Goal: Use online tool/utility: Utilize a website feature to perform a specific function

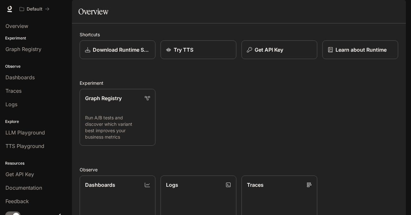
scroll to position [132, 0]
click at [17, 140] on link "TTS Playground" at bounding box center [36, 146] width 67 height 12
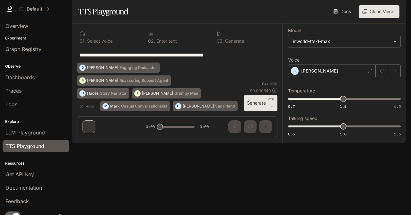
click at [342, 77] on div "[PERSON_NAME]" at bounding box center [332, 71] width 88 height 13
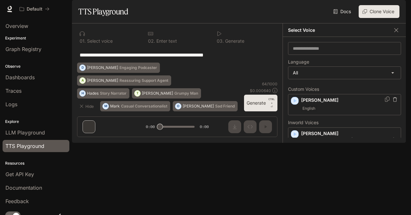
click at [334, 112] on div "[PERSON_NAME] English" at bounding box center [349, 104] width 97 height 15
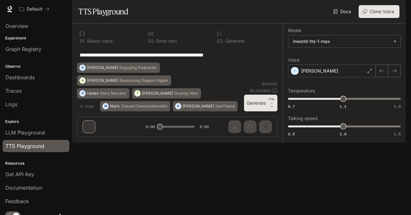
click at [270, 142] on div "**********" at bounding box center [177, 82] width 211 height 119
click at [86, 142] on div "**********" at bounding box center [177, 82] width 211 height 119
click at [113, 111] on button "M [PERSON_NAME] Conversationalist" at bounding box center [135, 106] width 70 height 10
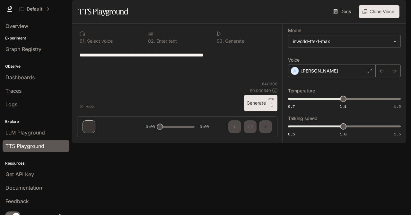
type textarea "**********"
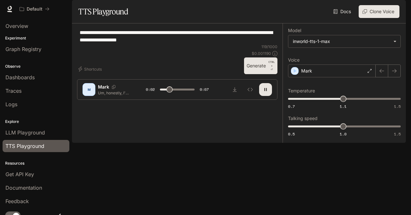
click at [362, 77] on div "Mark" at bounding box center [332, 71] width 88 height 13
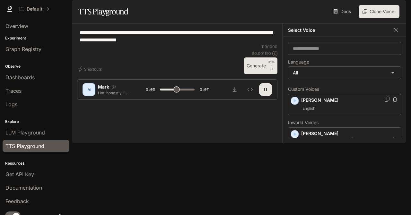
click at [327, 103] on p "[PERSON_NAME]" at bounding box center [349, 100] width 97 height 6
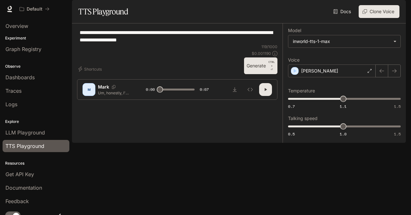
click at [259, 74] on button "Generate CTRL + ⏎" at bounding box center [260, 65] width 33 height 17
type input "*"
click at [163, 103] on div at bounding box center [177, 83] width 154 height 39
click at [23, 133] on span "LLM Playground" at bounding box center [24, 133] width 39 height 8
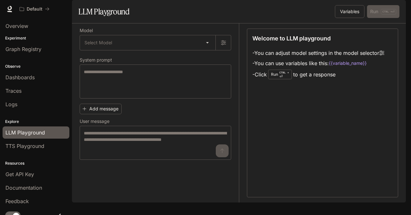
click at [41, 136] on link "LLM Playground" at bounding box center [36, 133] width 67 height 12
click at [154, 60] on body "Skip to main content Default Documentation Documentation Portal Overview Experi…" at bounding box center [205, 107] width 411 height 215
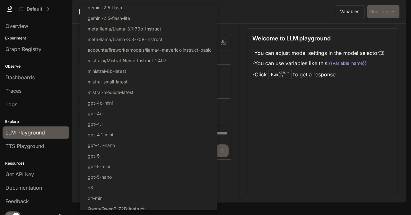
scroll to position [60, 0]
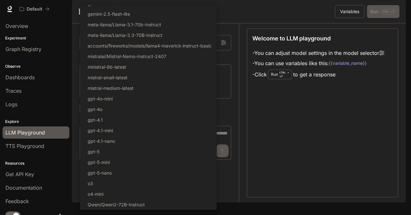
click at [130, 150] on li "gpt-5" at bounding box center [148, 151] width 137 height 11
type input "*****"
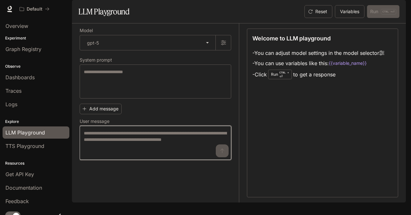
click at [119, 151] on textarea at bounding box center [155, 143] width 143 height 26
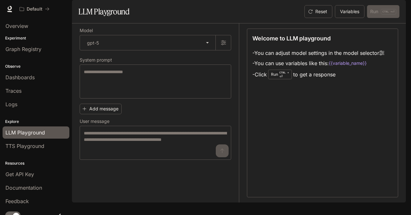
click at [350, 18] on button "Variables" at bounding box center [350, 11] width 30 height 13
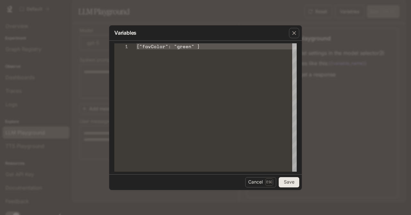
click at [349, 29] on div "Variables 1 {"favColor": "green" } Cancel Esc Save" at bounding box center [205, 107] width 411 height 215
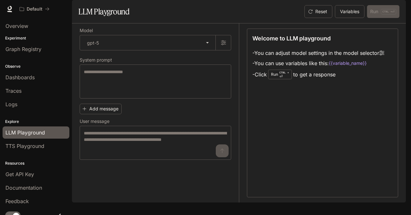
click at [344, 45] on div "Welcome to LLM playground - You can adjust model settings in the model selector…" at bounding box center [318, 112] width 159 height 179
click at [345, 18] on button "Variables" at bounding box center [350, 11] width 30 height 13
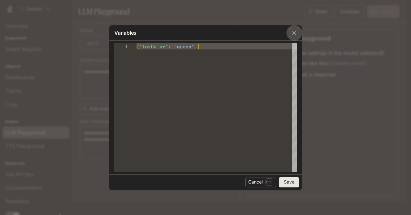
click at [291, 34] on icon "button" at bounding box center [294, 33] width 6 height 6
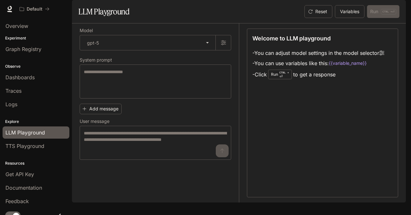
click at [30, 145] on span "TTS Playground" at bounding box center [24, 146] width 39 height 8
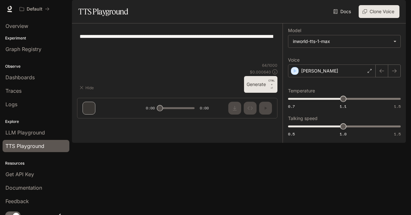
click at [30, 147] on span "TTS Playground" at bounding box center [24, 146] width 39 height 8
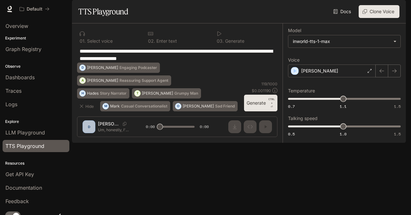
click at [106, 86] on button "A [PERSON_NAME] Reassuring Support Agent" at bounding box center [124, 80] width 94 height 10
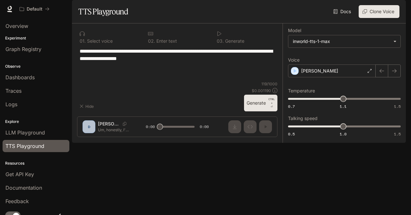
type textarea "**********"
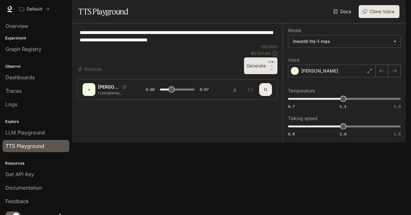
click at [264, 96] on button "button" at bounding box center [265, 89] width 13 height 13
type input "***"
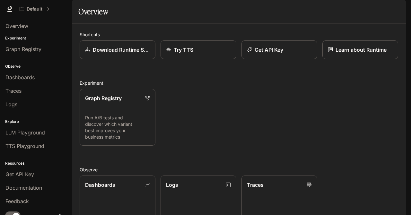
click at [58, 212] on icon "Close drawer" at bounding box center [59, 216] width 9 height 9
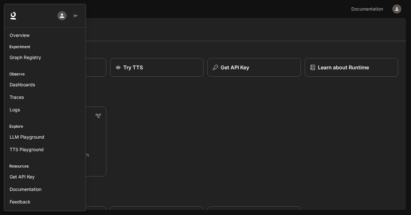
click at [3, 10] on div at bounding box center [2, 107] width 4 height 207
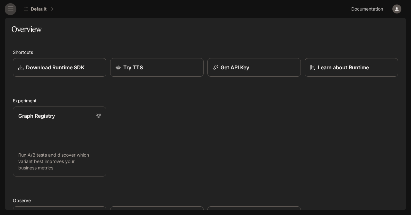
click at [6, 9] on button "open drawer" at bounding box center [11, 9] width 12 height 12
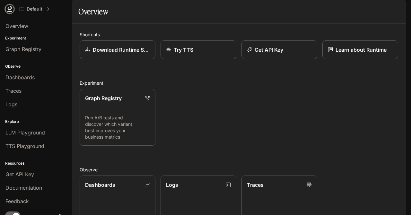
click at [10, 11] on icon at bounding box center [9, 11] width 5 height 1
